Goal: Navigation & Orientation: Find specific page/section

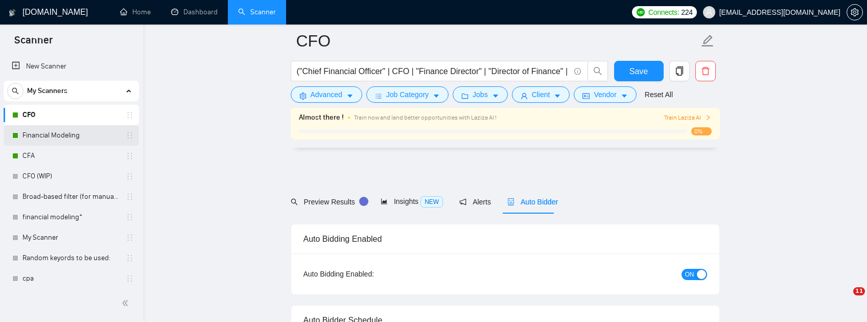
scroll to position [1906, 0]
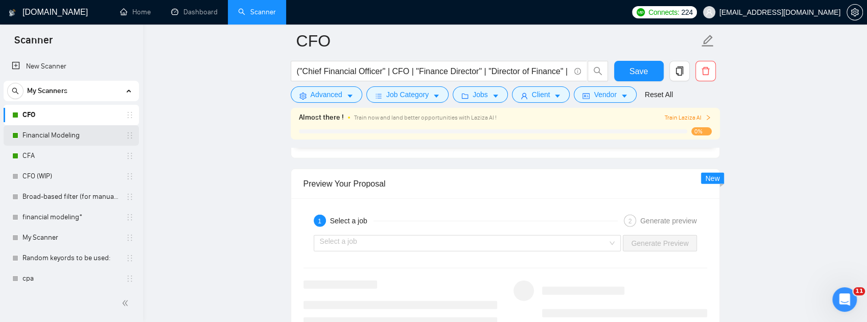
drag, startPoint x: 0, startPoint y: 0, endPoint x: 65, endPoint y: 132, distance: 146.8
click at [64, 132] on link "Financial Modeling" at bounding box center [70, 135] width 97 height 20
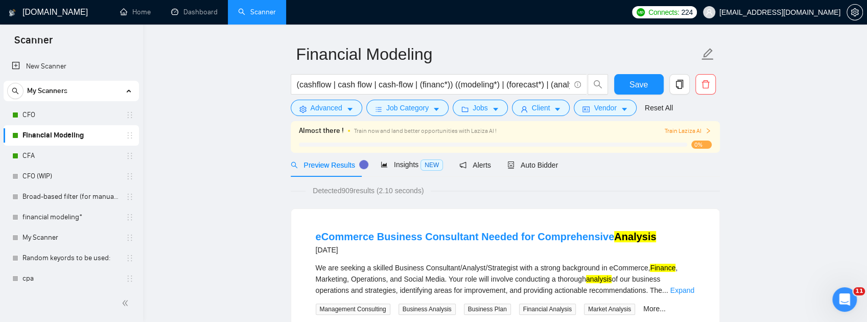
scroll to position [68, 0]
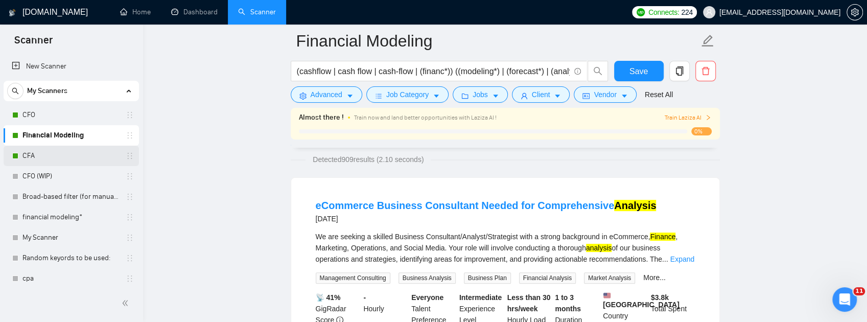
click at [50, 161] on link "CFA" at bounding box center [70, 156] width 97 height 20
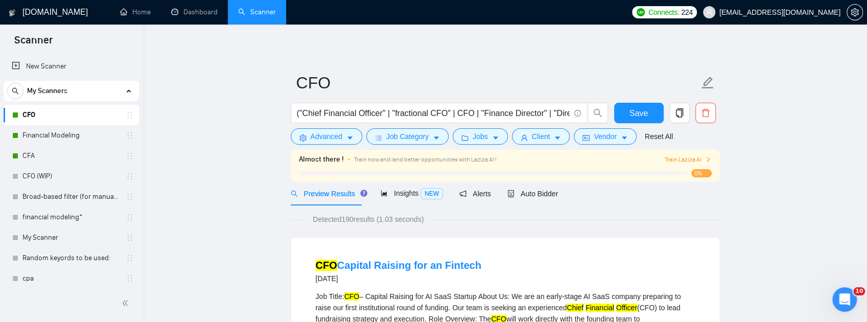
click at [786, 12] on span "[EMAIL_ADDRESS][DOMAIN_NAME]" at bounding box center [779, 12] width 121 height 0
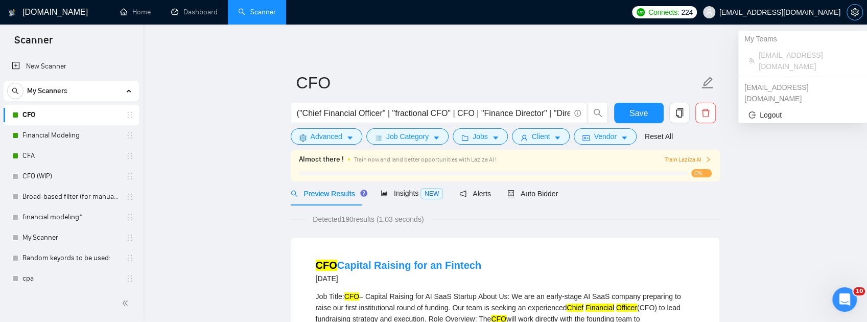
drag, startPoint x: 856, startPoint y: 12, endPoint x: 460, endPoint y: 41, distance: 397.8
click at [856, 12] on icon "setting" at bounding box center [854, 12] width 8 height 8
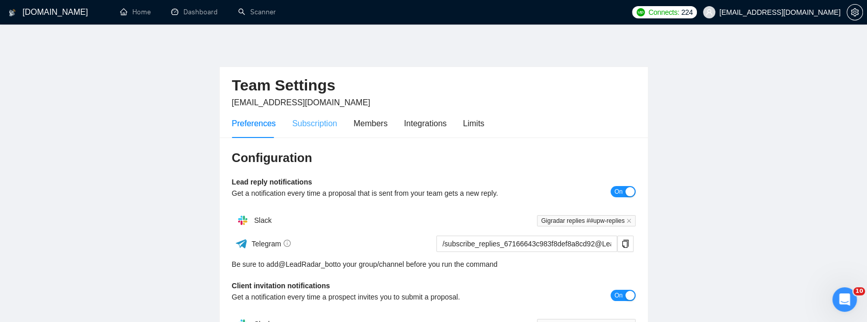
click at [320, 130] on div "Subscription" at bounding box center [314, 123] width 45 height 29
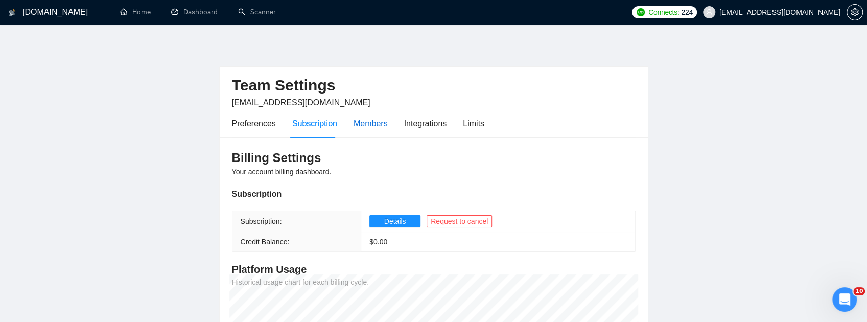
click at [378, 126] on div "Members" at bounding box center [370, 123] width 34 height 13
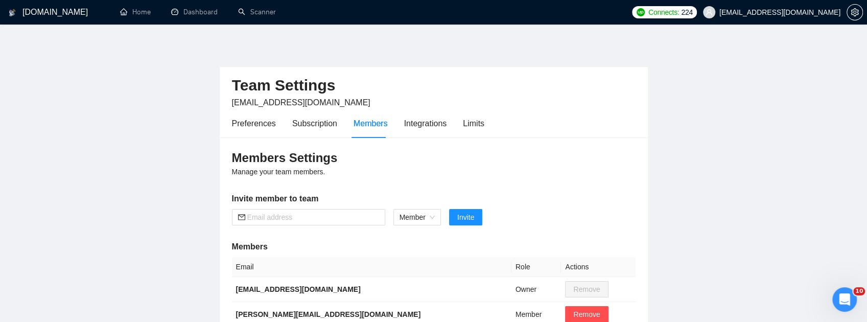
click at [445, 128] on div "Preferences Subscription Members Integrations Limits" at bounding box center [358, 123] width 252 height 29
click at [441, 125] on div "Integrations" at bounding box center [425, 123] width 43 height 13
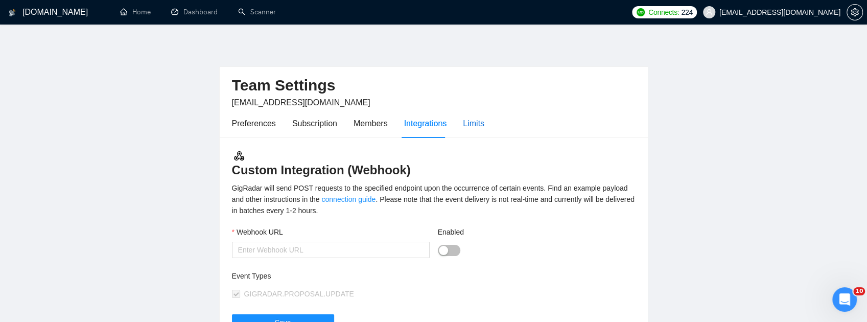
click at [481, 124] on div "Limits" at bounding box center [473, 123] width 21 height 13
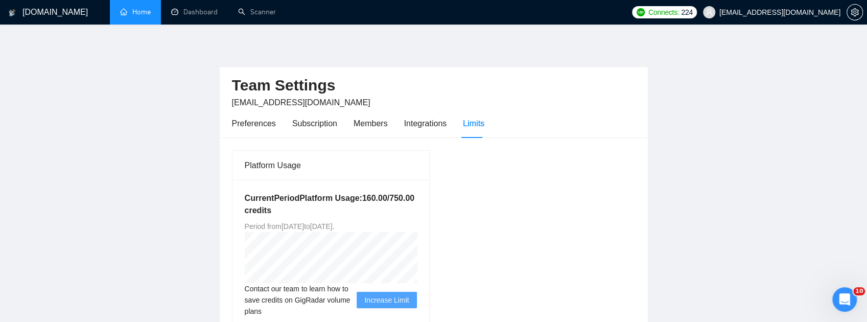
click at [139, 10] on link "Home" at bounding box center [135, 12] width 31 height 9
